Goal: Task Accomplishment & Management: Use online tool/utility

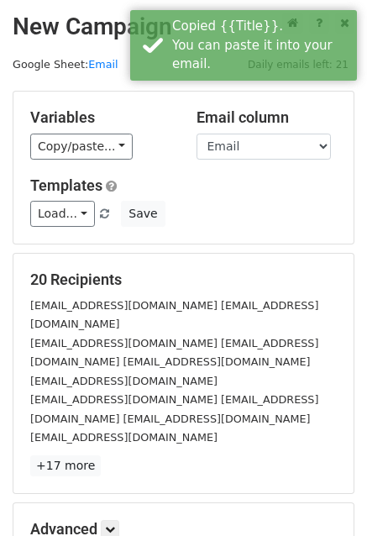
click at [87, 160] on div "Variables Copy/paste... {{Name}} {{Title}} {{Email}} {{site}} {{cg}} Email colu…" at bounding box center [183, 168] width 340 height 152
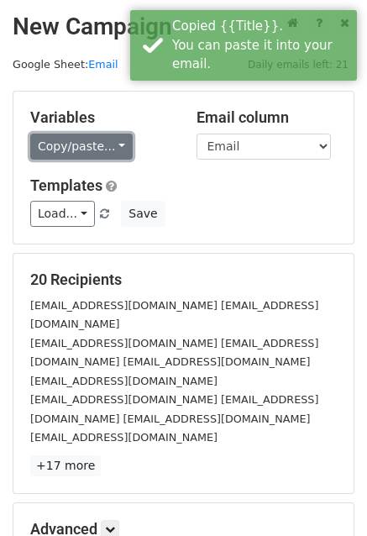
click at [90, 134] on link "Copy/paste..." at bounding box center [81, 147] width 102 height 26
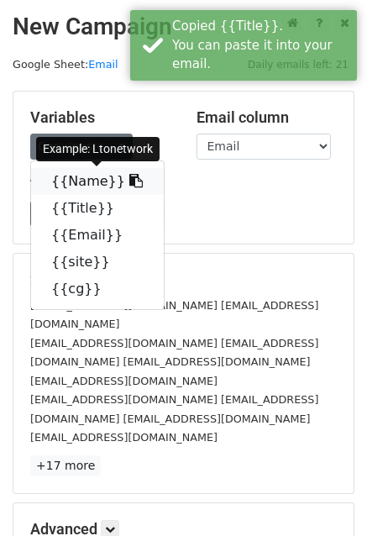
click at [81, 186] on link "{{Name}}" at bounding box center [97, 181] width 133 height 27
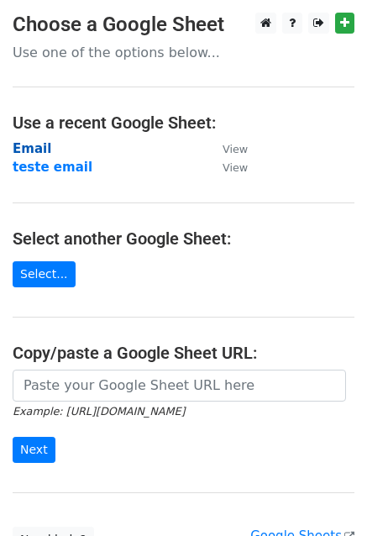
click at [32, 142] on strong "Email" at bounding box center [32, 148] width 39 height 15
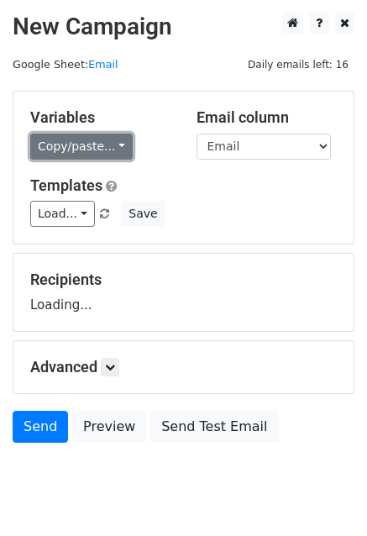
click at [76, 146] on link "Copy/paste..." at bounding box center [81, 147] width 102 height 26
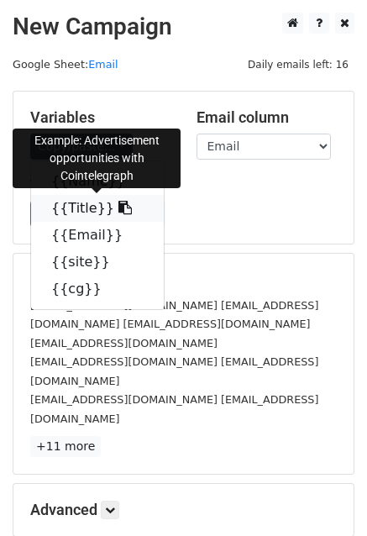
click at [79, 205] on link "{{Title}}" at bounding box center [97, 208] width 133 height 27
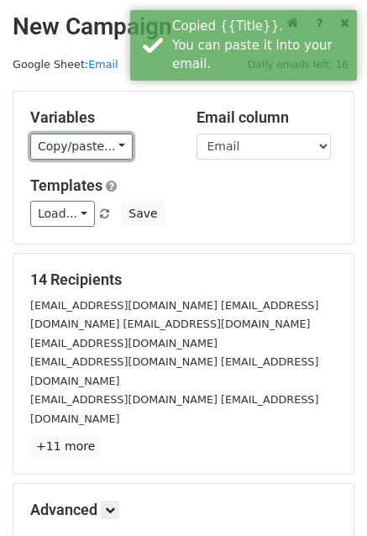
click at [74, 155] on link "Copy/paste..." at bounding box center [81, 147] width 102 height 26
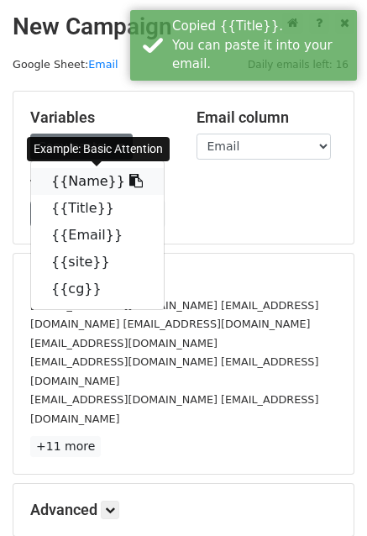
click at [77, 186] on link "{{Name}}" at bounding box center [97, 181] width 133 height 27
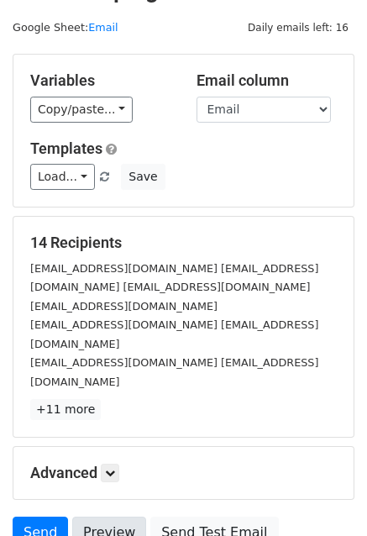
scroll to position [134, 0]
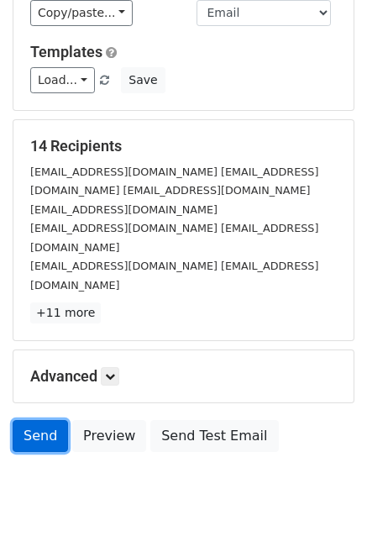
click at [34, 420] on link "Send" at bounding box center [40, 436] width 55 height 32
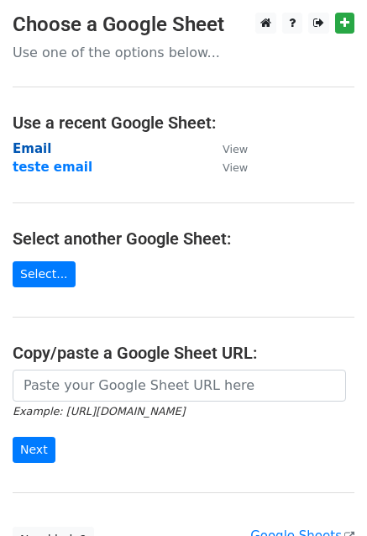
click at [24, 144] on strong "Email" at bounding box center [32, 148] width 39 height 15
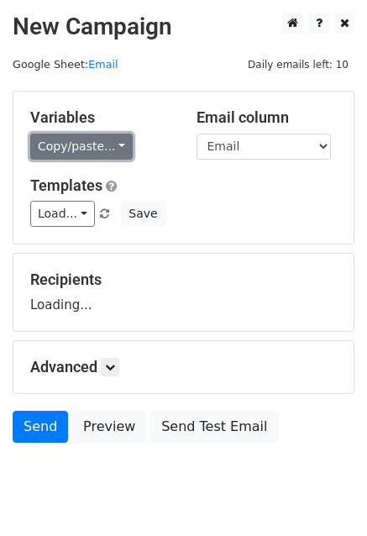
click at [46, 142] on link "Copy/paste..." at bounding box center [81, 147] width 102 height 26
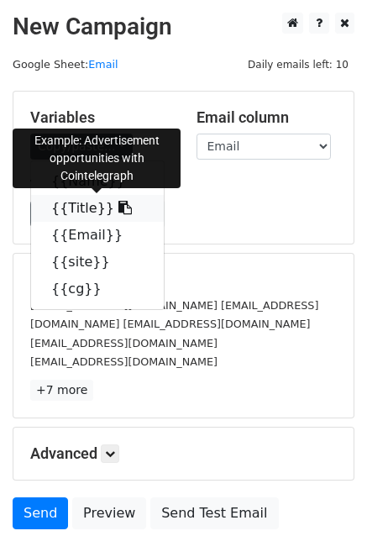
click at [64, 210] on link "{{Title}}" at bounding box center [97, 208] width 133 height 27
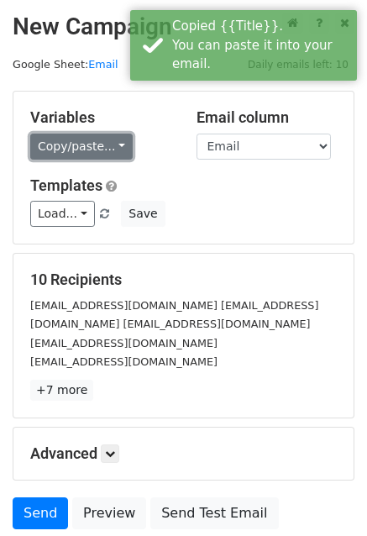
click at [109, 134] on link "Copy/paste..." at bounding box center [81, 147] width 102 height 26
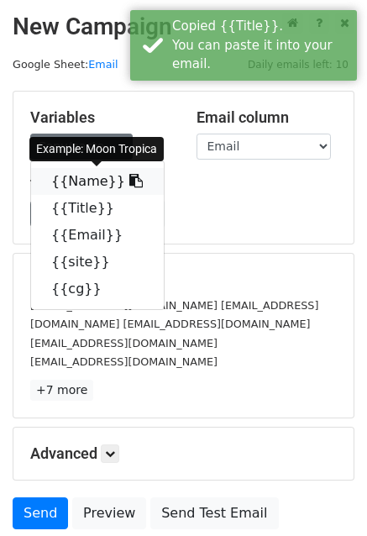
click at [81, 183] on link "{{Name}}" at bounding box center [97, 181] width 133 height 27
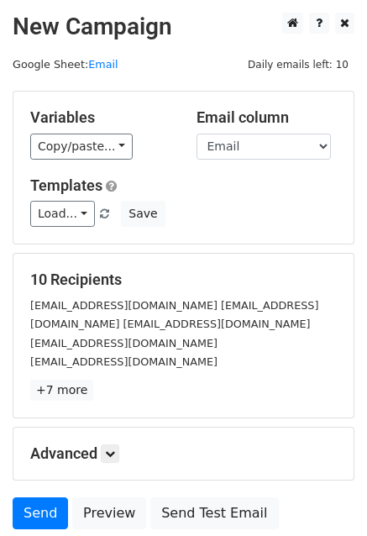
click at [36, 528] on div "Send Preview Send Test Email" at bounding box center [183, 517] width 367 height 40
click at [39, 515] on link "Send" at bounding box center [40, 513] width 55 height 32
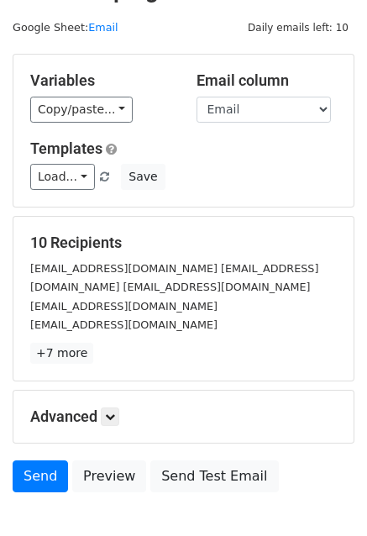
scroll to position [84, 0]
